Goal: Browse casually: Explore the website without a specific task or goal

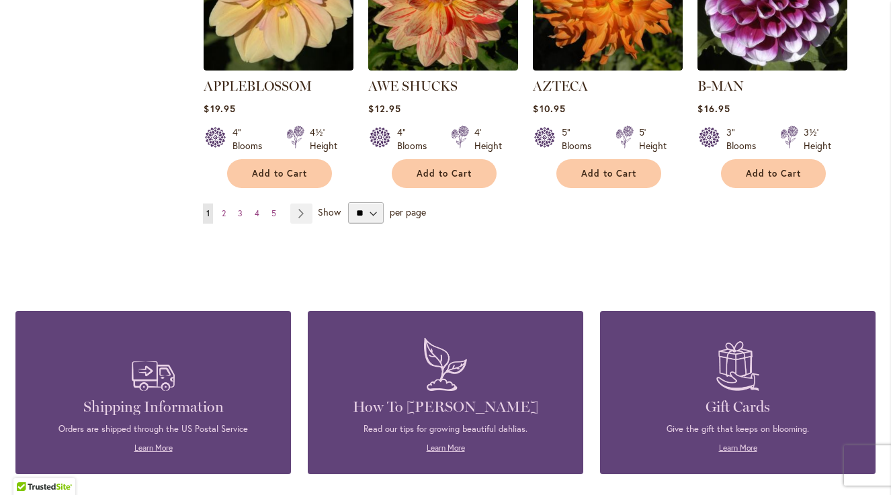
scroll to position [1234, 0]
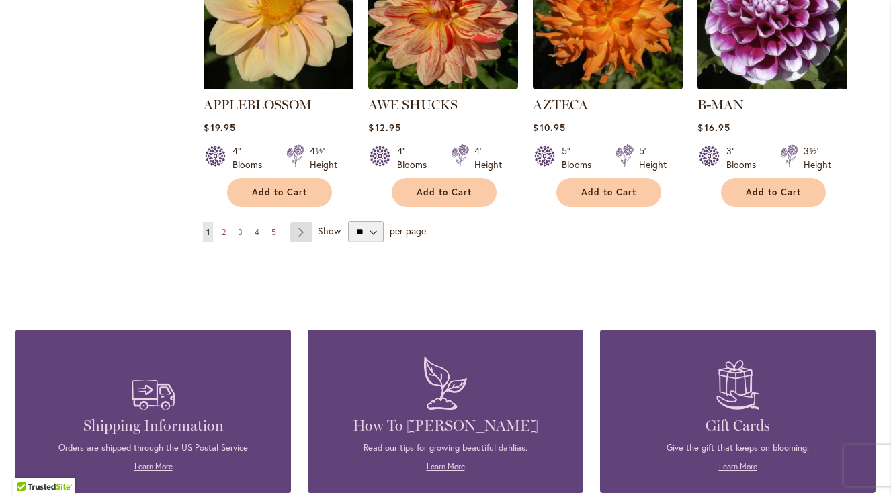
click at [301, 223] on link "Page Next" at bounding box center [301, 233] width 22 height 20
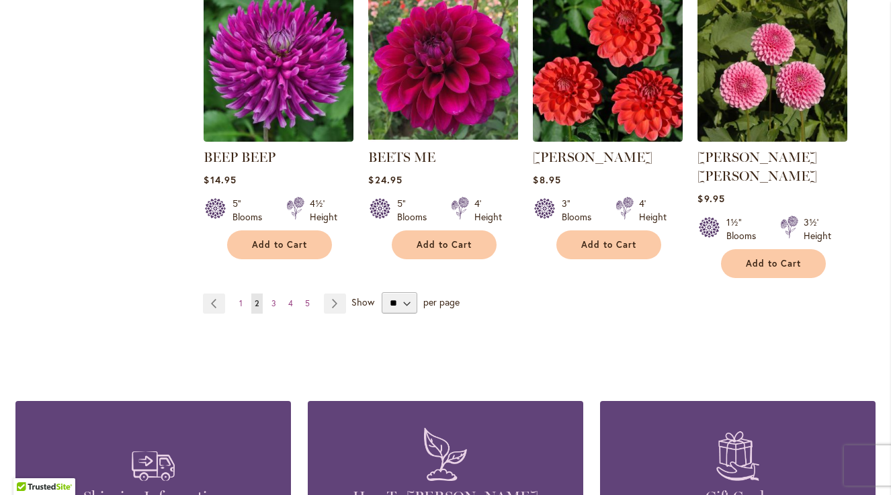
scroll to position [1173, 0]
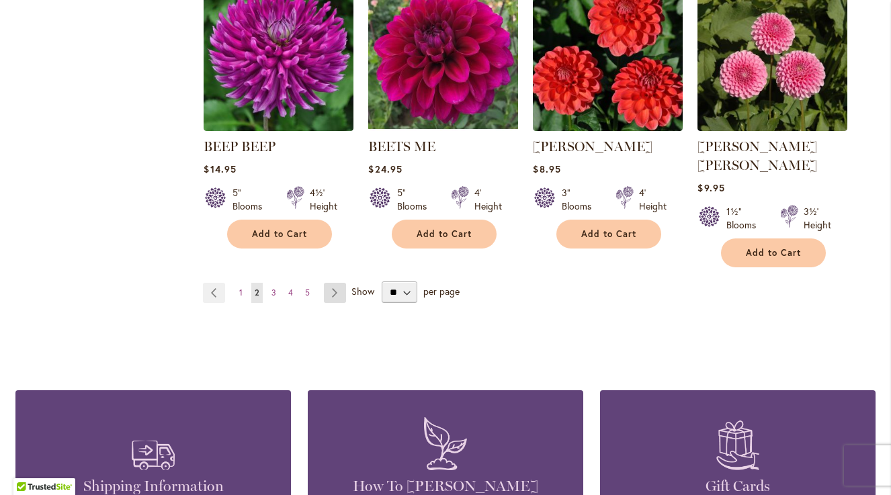
click at [330, 283] on link "Page Next" at bounding box center [335, 293] width 22 height 20
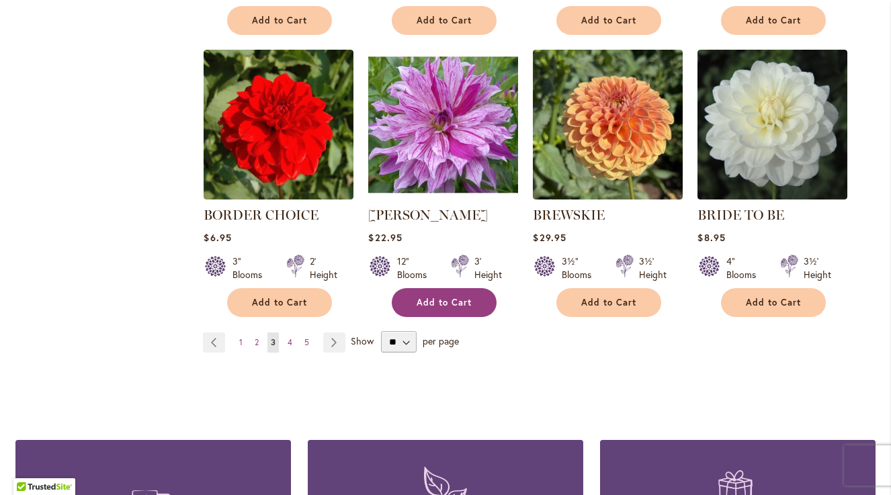
scroll to position [1109, 0]
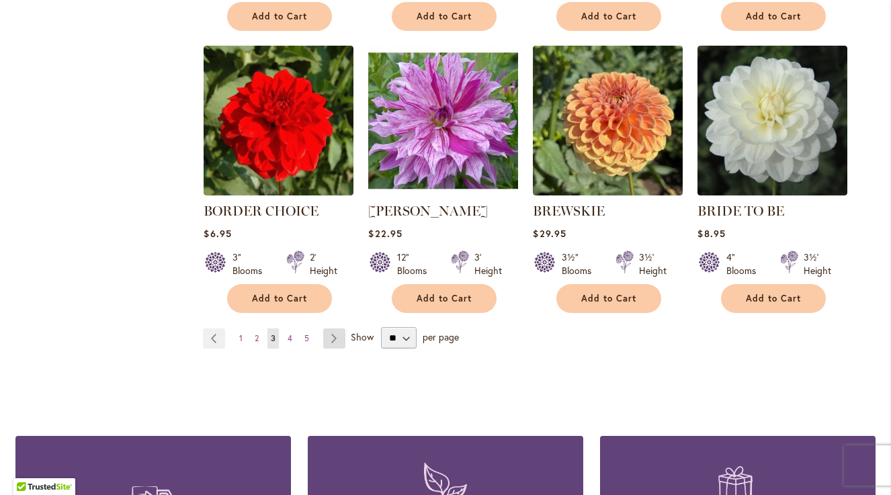
click at [334, 333] on link "Page Next" at bounding box center [334, 339] width 22 height 20
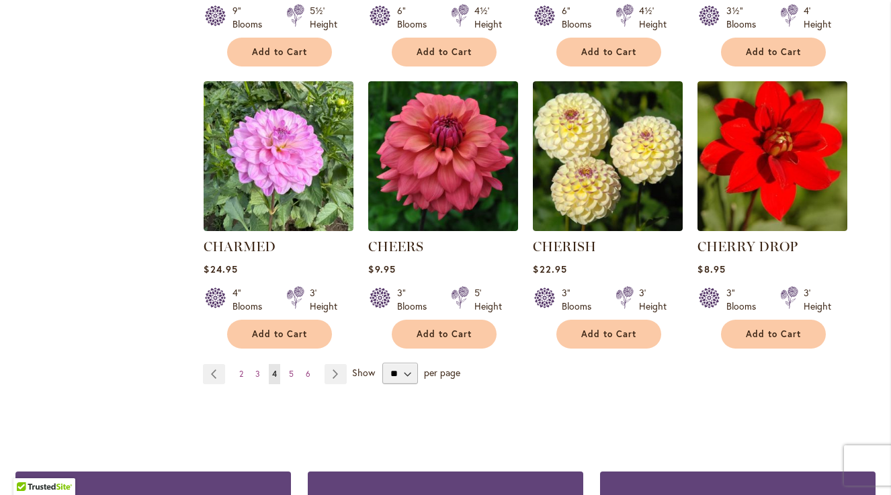
scroll to position [1093, 0]
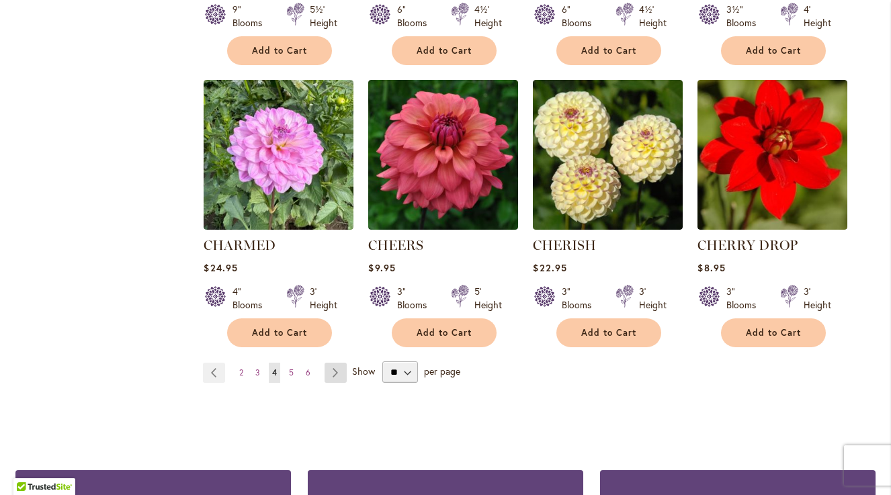
click at [336, 368] on link "Page Next" at bounding box center [336, 373] width 22 height 20
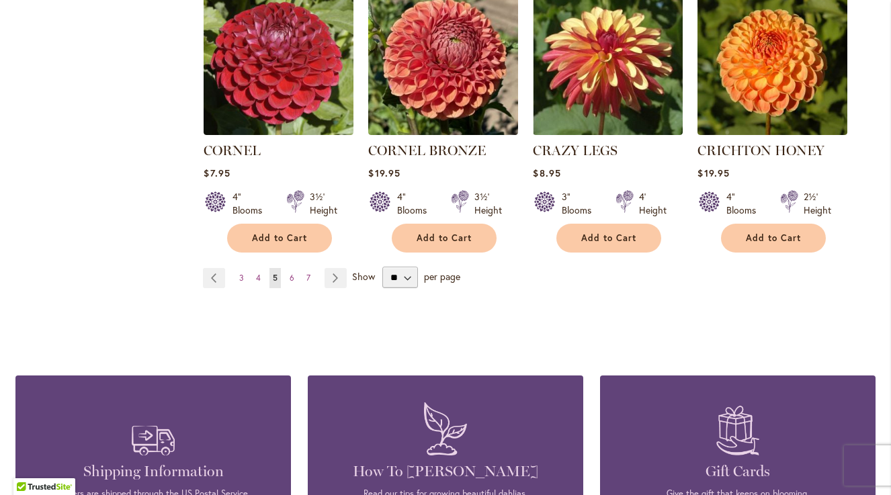
scroll to position [1196, 0]
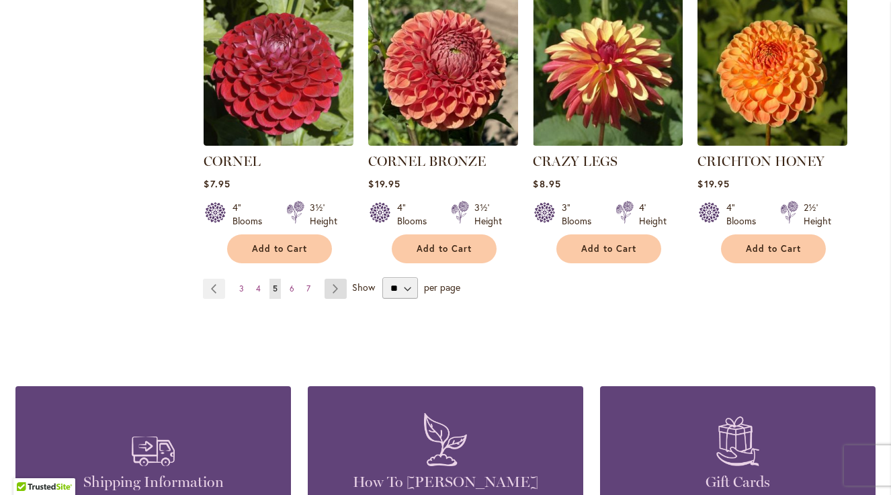
click at [336, 279] on link "Page Next" at bounding box center [336, 289] width 22 height 20
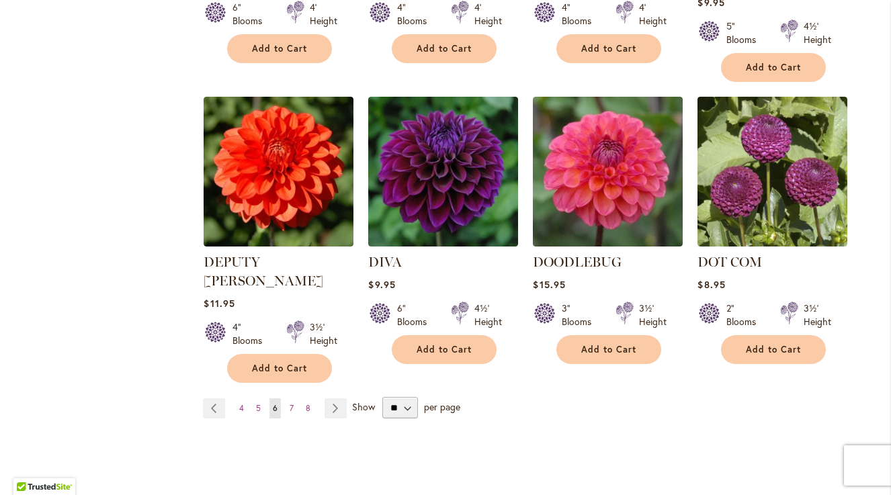
scroll to position [1107, 0]
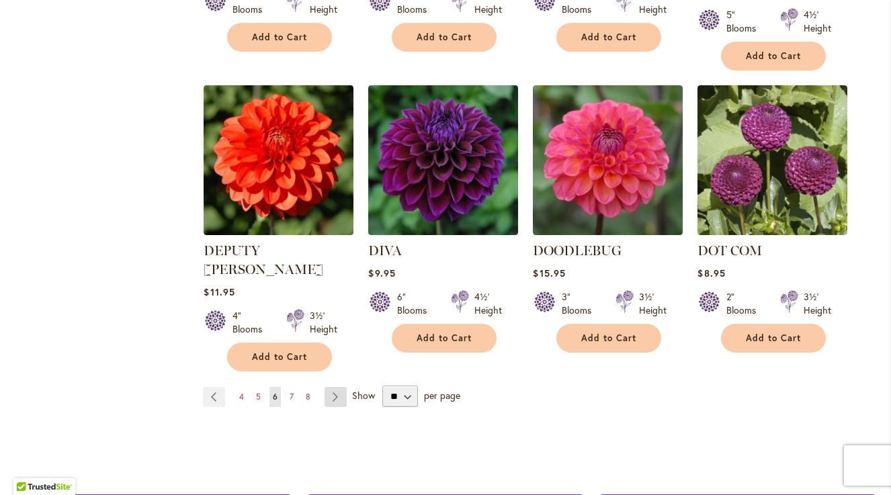
click at [338, 387] on link "Page Next" at bounding box center [336, 397] width 22 height 20
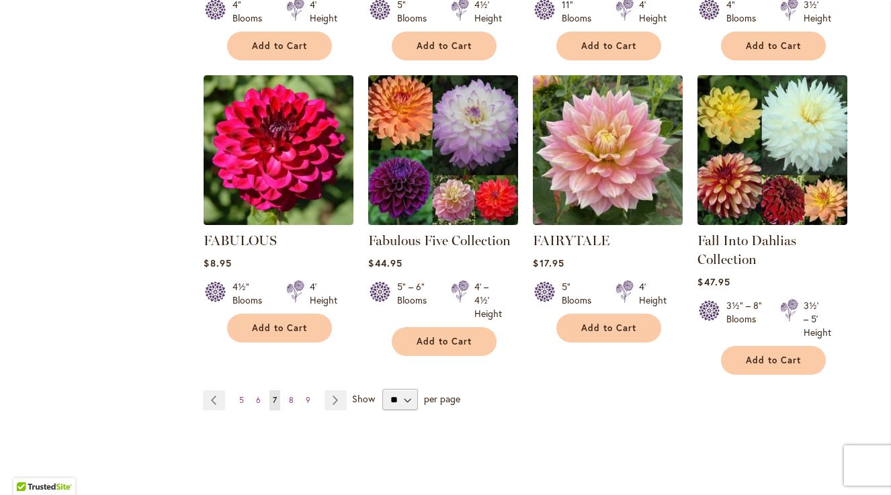
scroll to position [1084, 0]
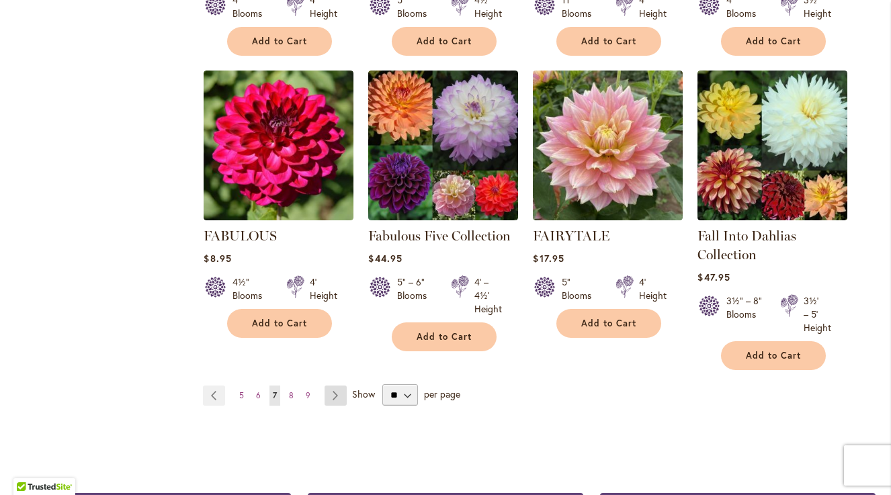
click at [335, 392] on link "Page Next" at bounding box center [336, 396] width 22 height 20
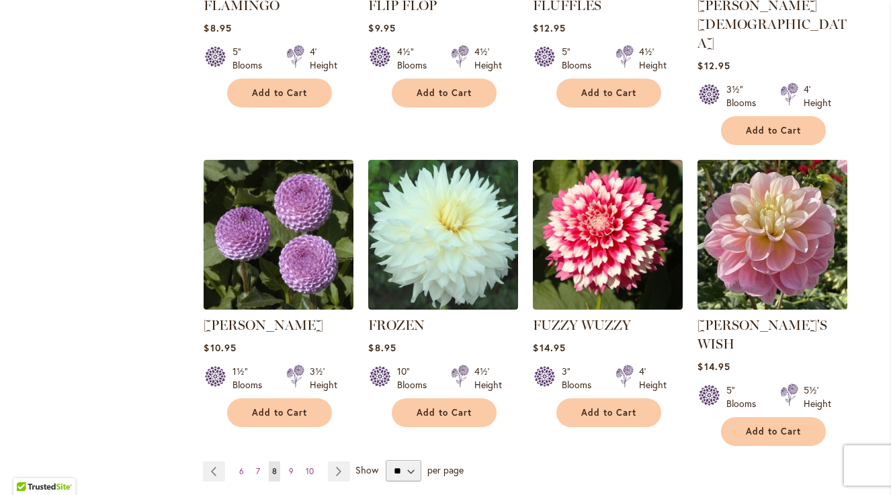
scroll to position [1052, 0]
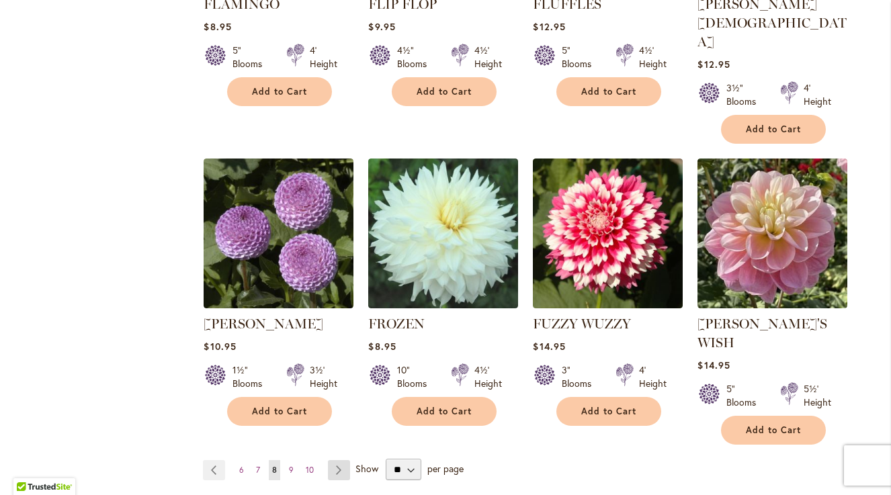
click at [335, 461] on link "Page Next" at bounding box center [339, 471] width 22 height 20
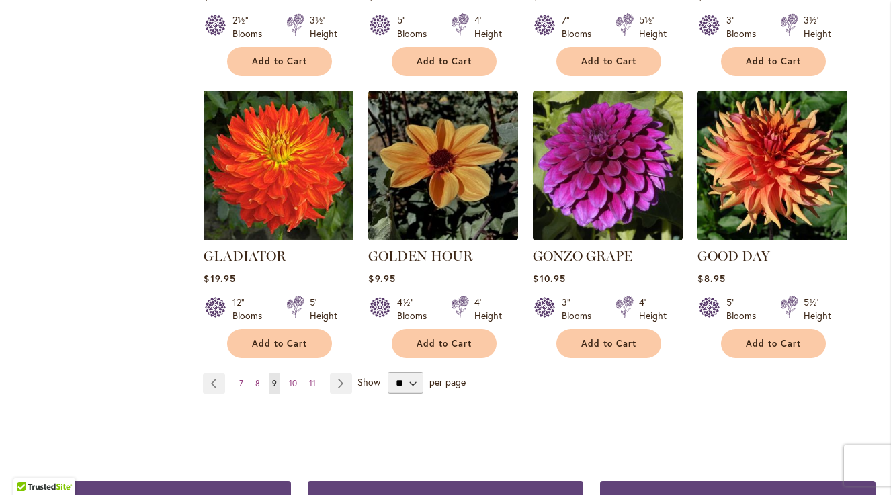
scroll to position [1107, 0]
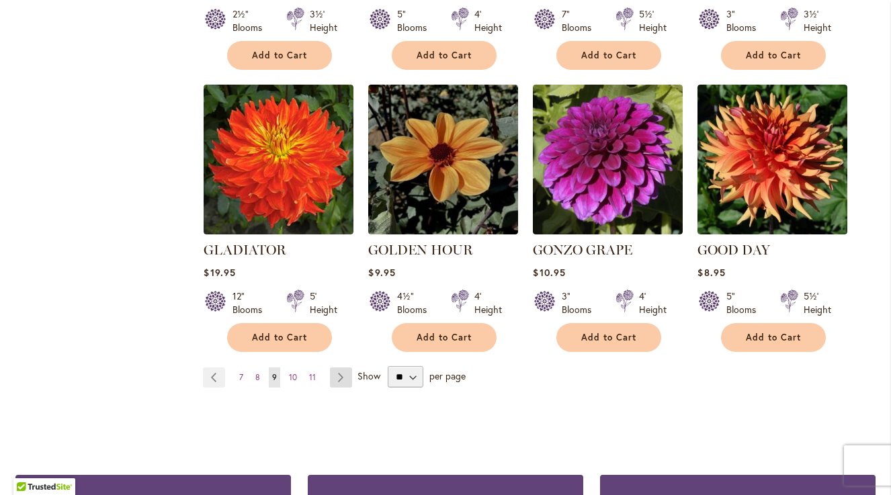
click at [339, 368] on link "Page Next" at bounding box center [341, 378] width 22 height 20
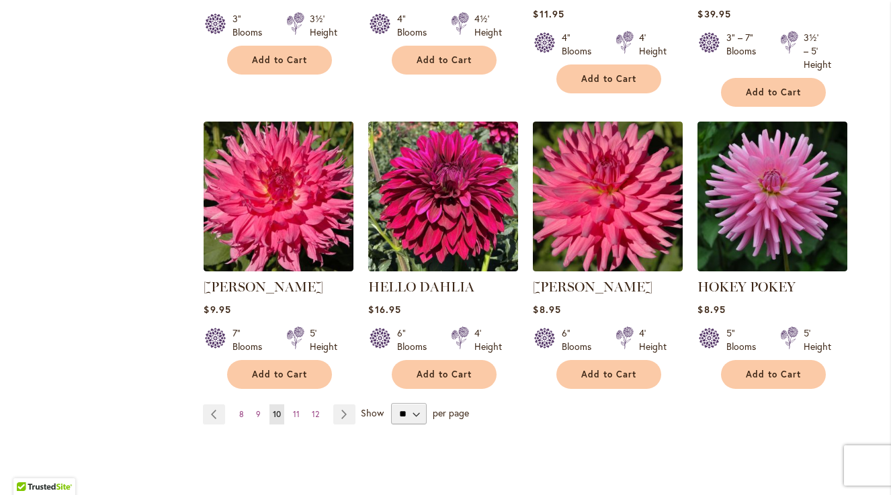
scroll to position [1097, 0]
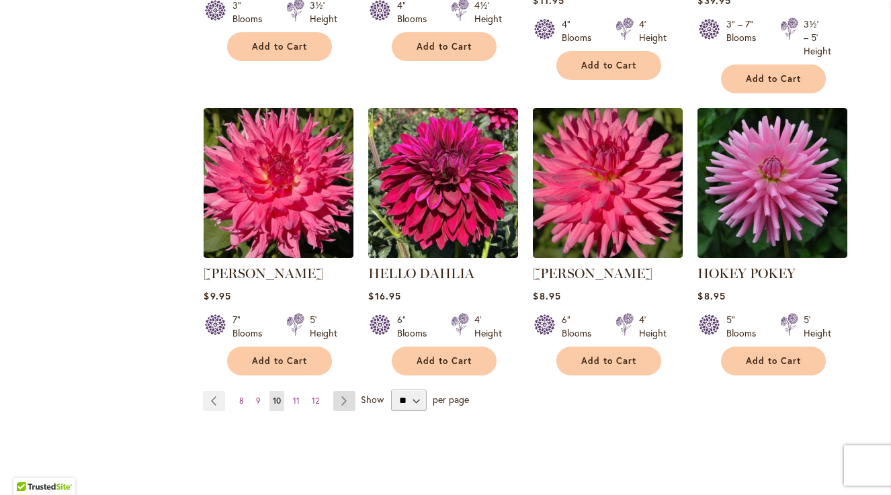
click at [345, 395] on link "Page Next" at bounding box center [344, 401] width 22 height 20
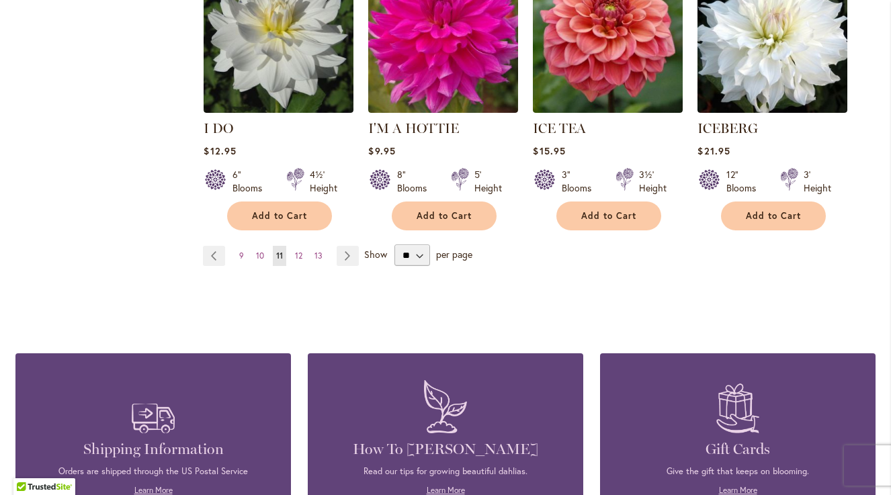
scroll to position [1198, 0]
